Goal: Find specific page/section: Find specific page/section

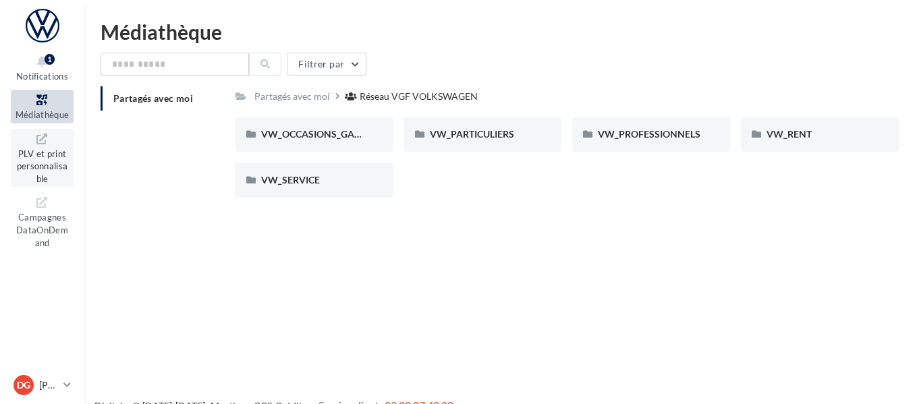
click at [53, 159] on span "PLV et print personnalisable" at bounding box center [42, 165] width 51 height 38
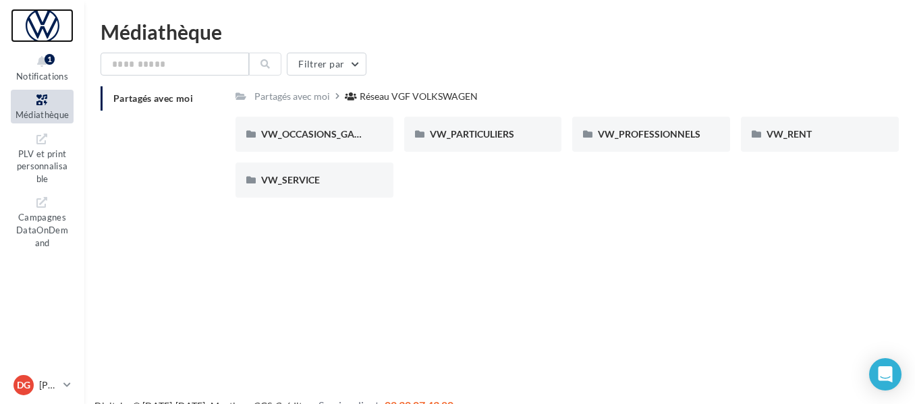
click at [41, 20] on div at bounding box center [42, 26] width 63 height 34
